Goal: Information Seeking & Learning: Learn about a topic

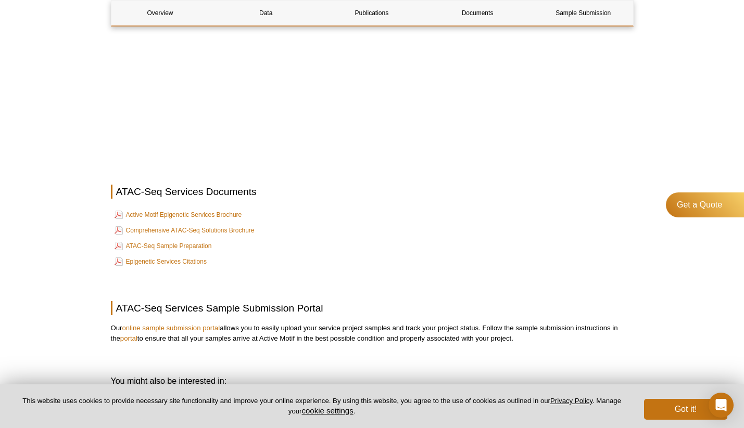
scroll to position [3161, 0]
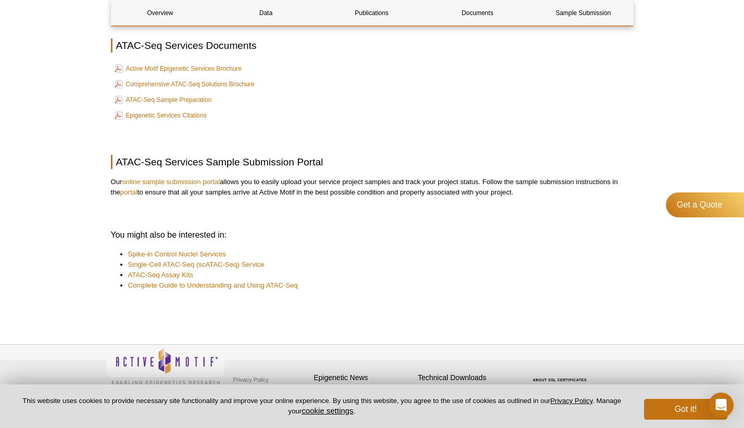
scroll to position [3291, 0]
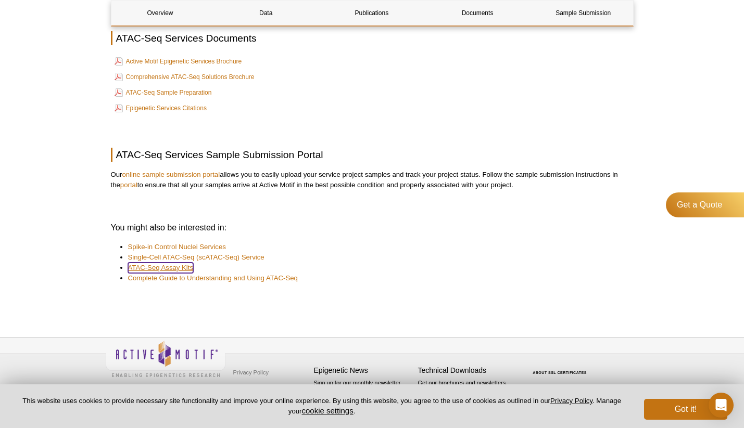
click at [185, 267] on link "ATAC-Seq Assay Kits" at bounding box center [161, 268] width 66 height 10
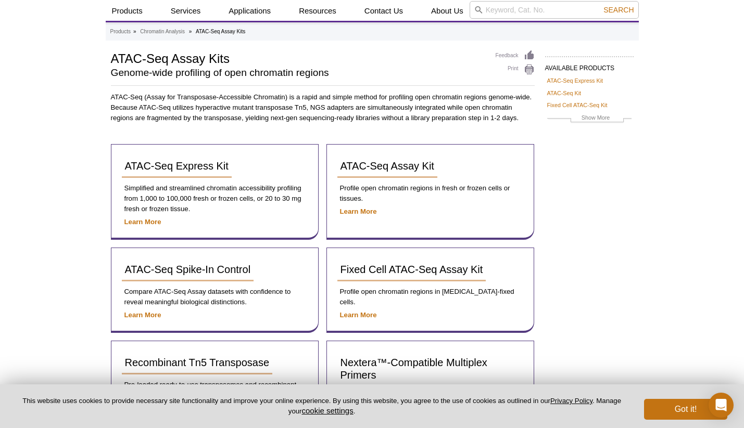
scroll to position [32, 0]
click at [75, 157] on div "Active Motif Logo Enabling Epigenetics Research 0 Search Skip to content Active…" at bounding box center [372, 265] width 744 height 595
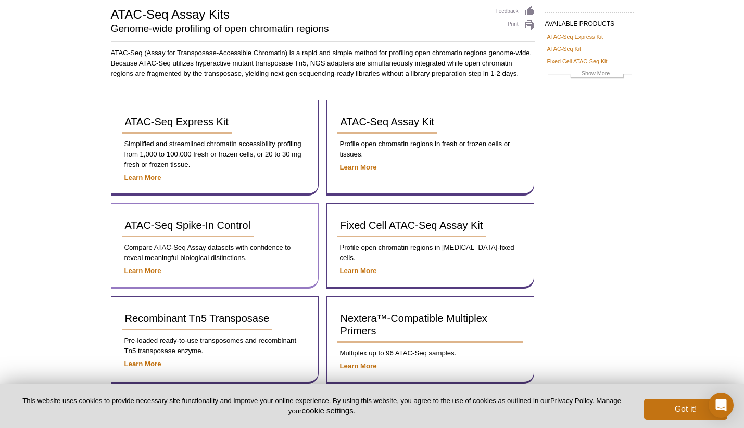
scroll to position [0, 0]
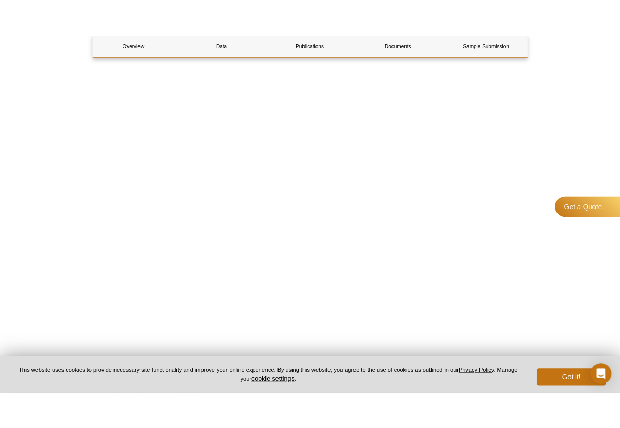
scroll to position [1874, 0]
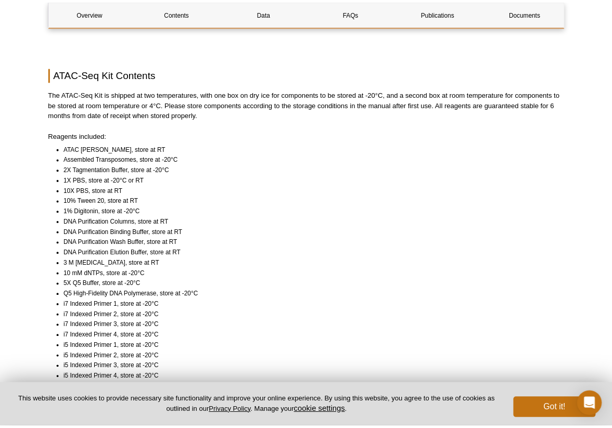
scroll to position [693, 0]
